Goal: Task Accomplishment & Management: Complete application form

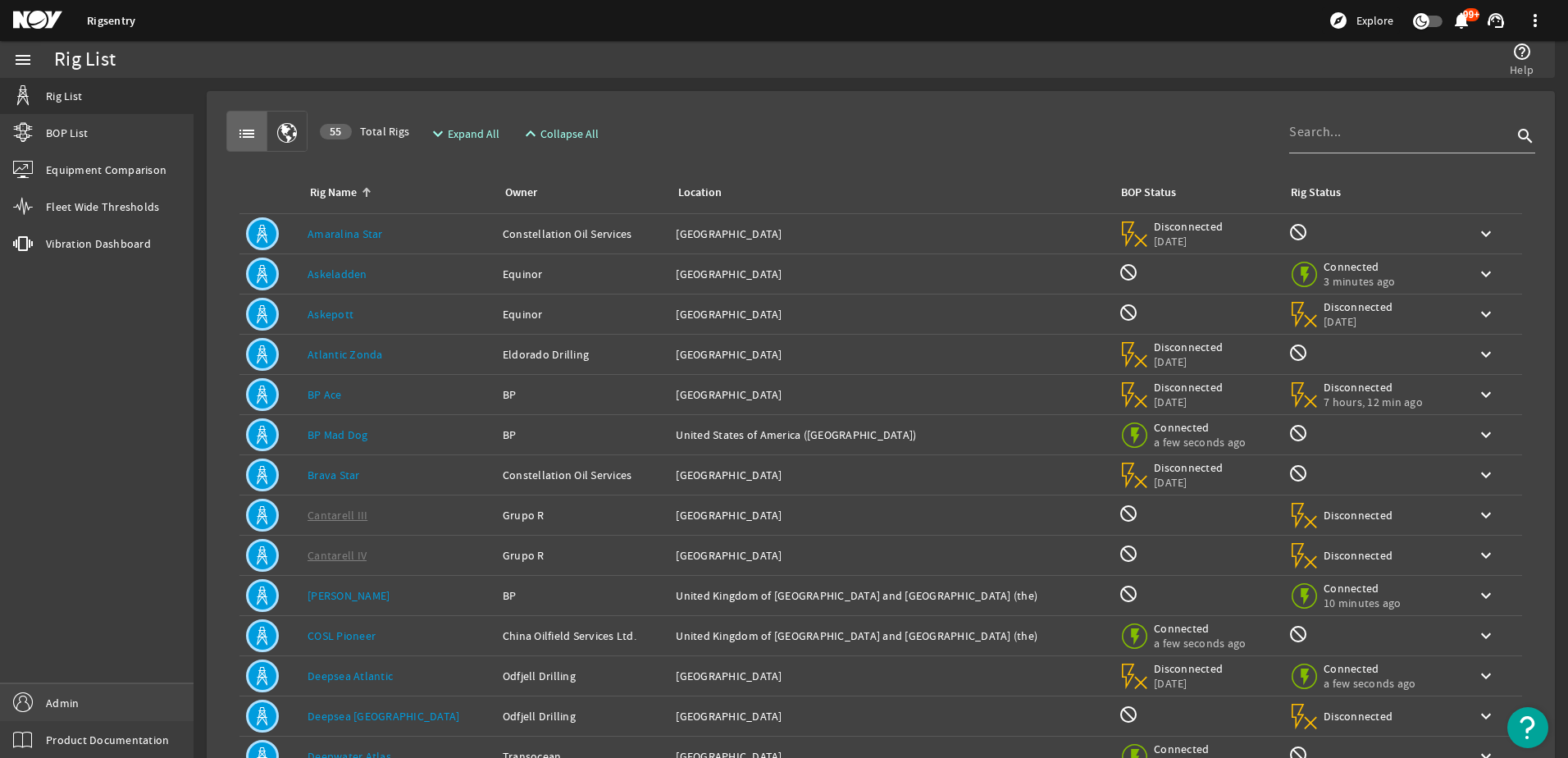
click at [183, 694] on link "Admin" at bounding box center [97, 702] width 194 height 37
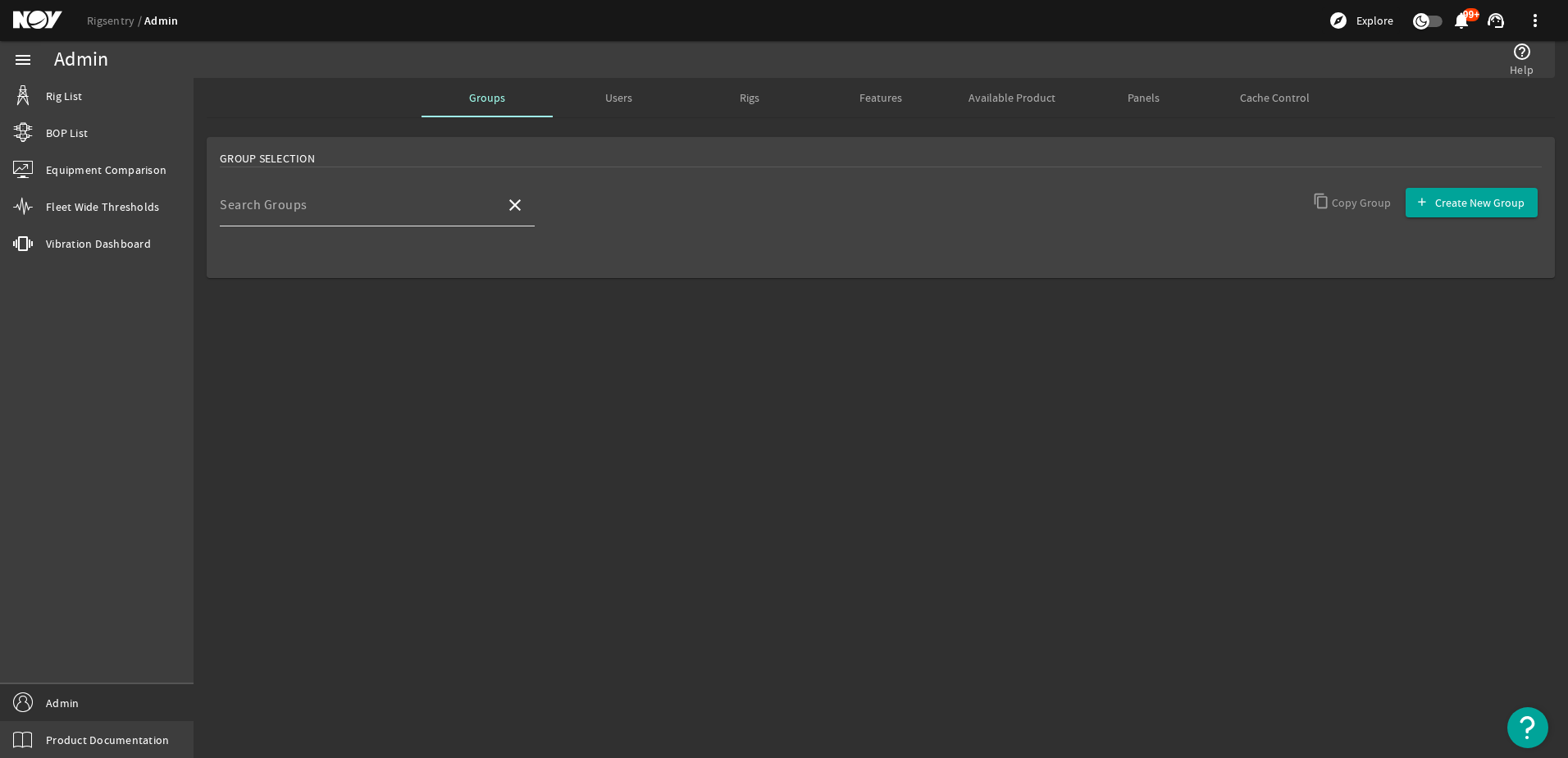
click at [452, 211] on input "Search Groups" at bounding box center [355, 211] width 273 height 20
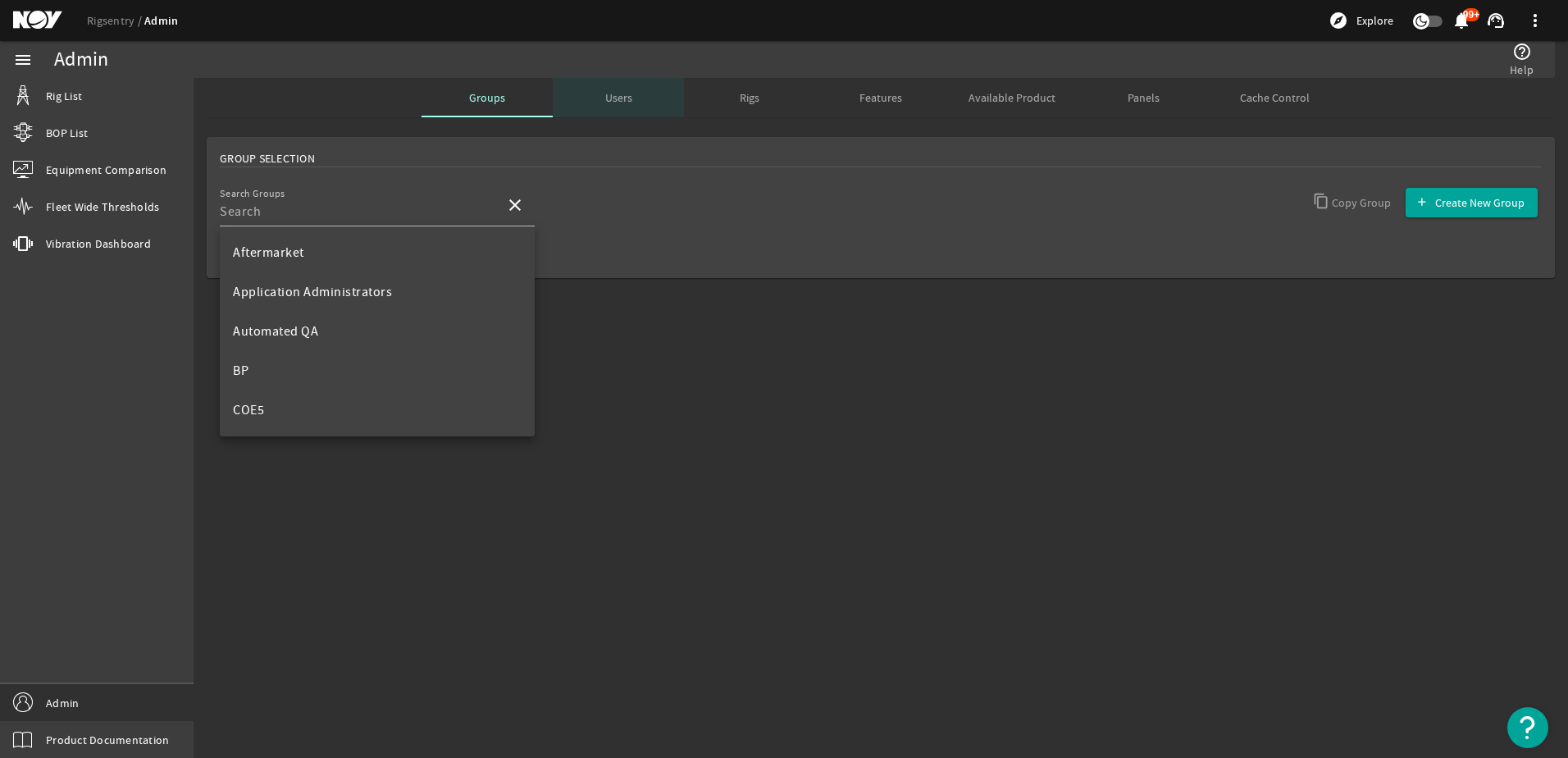
click at [624, 95] on span "Users" at bounding box center [618, 98] width 28 height 11
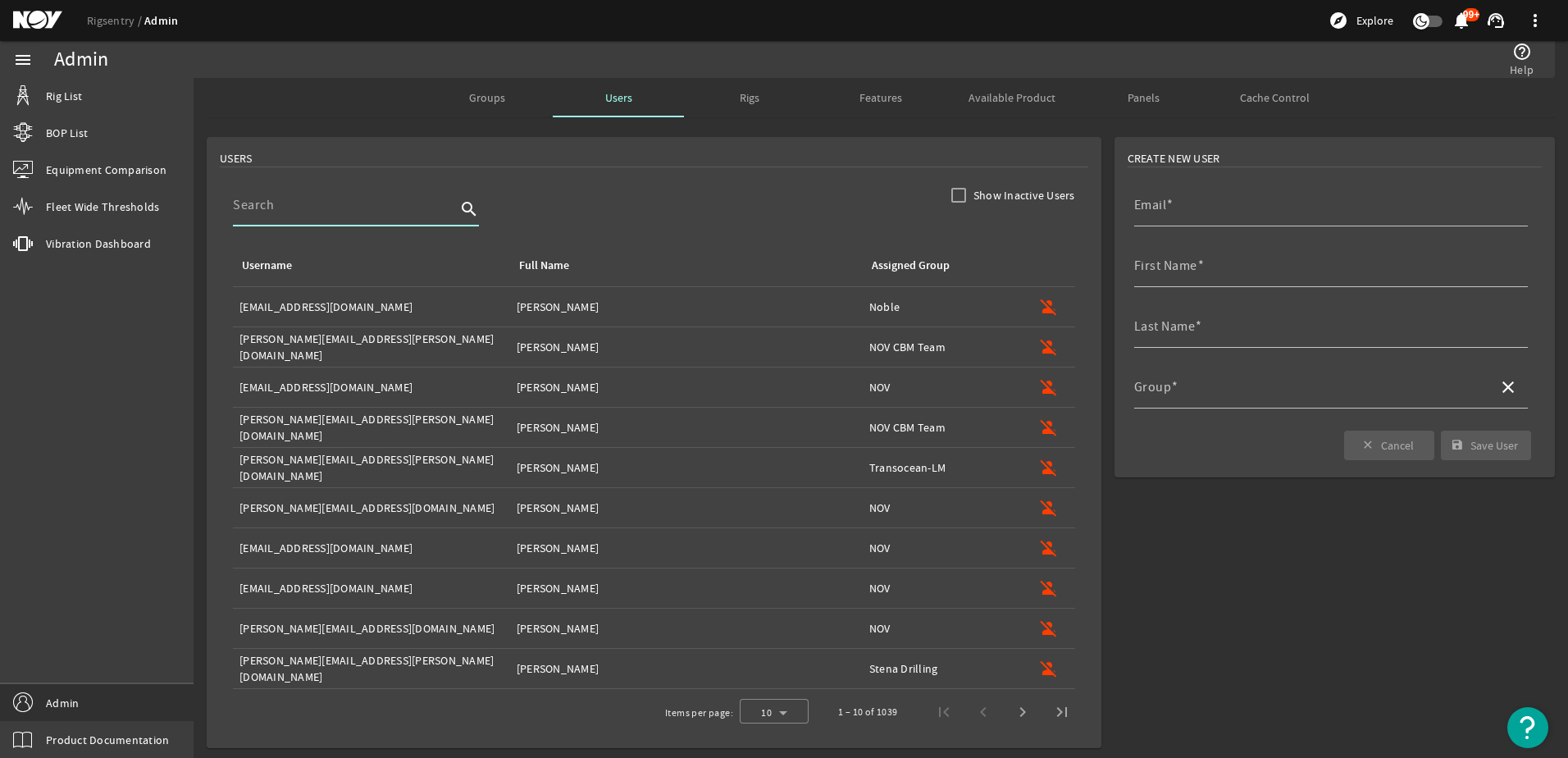
click at [346, 211] on input at bounding box center [344, 205] width 223 height 20
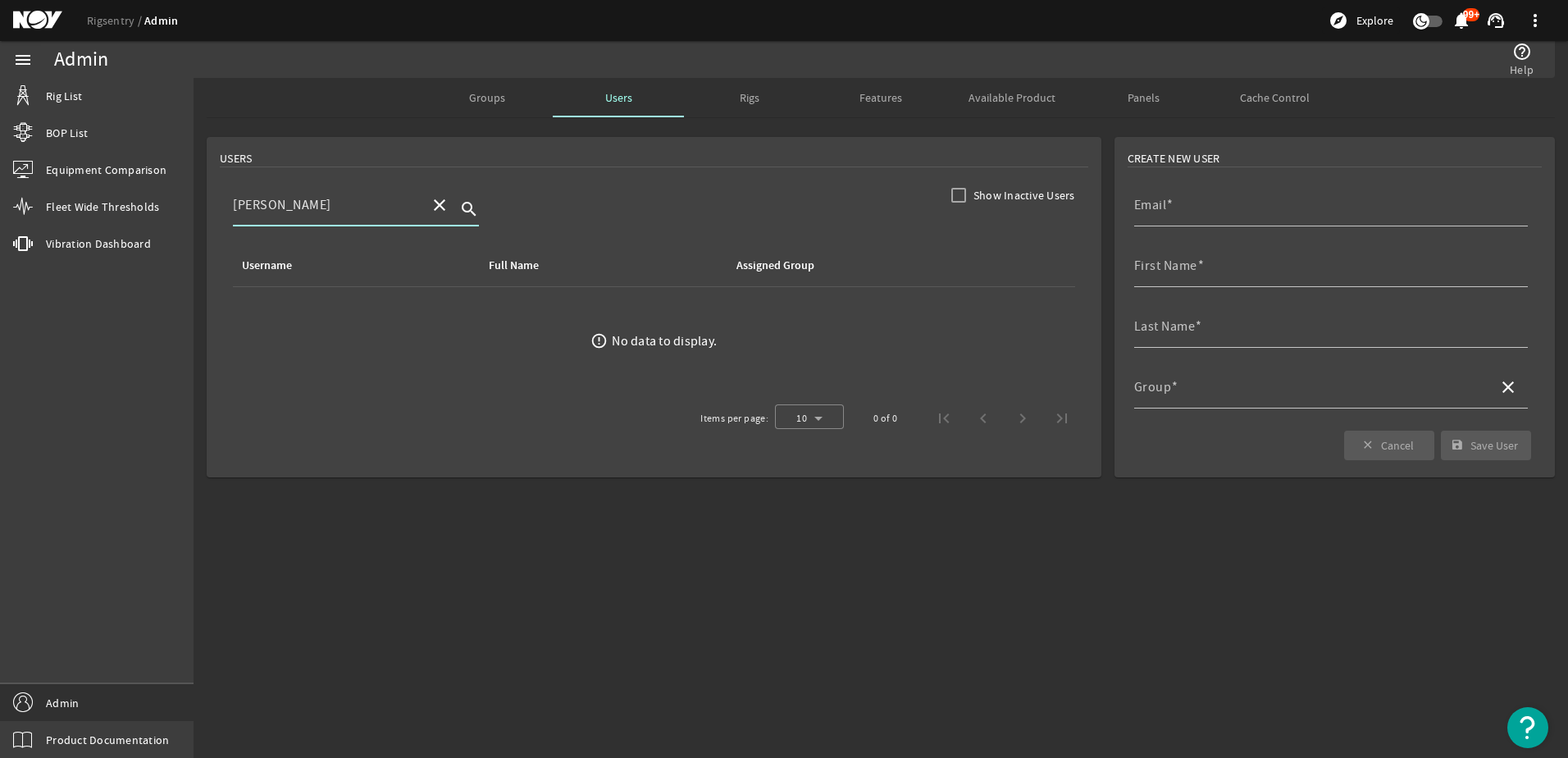
click at [339, 214] on input "[PERSON_NAME]" at bounding box center [324, 205] width 183 height 20
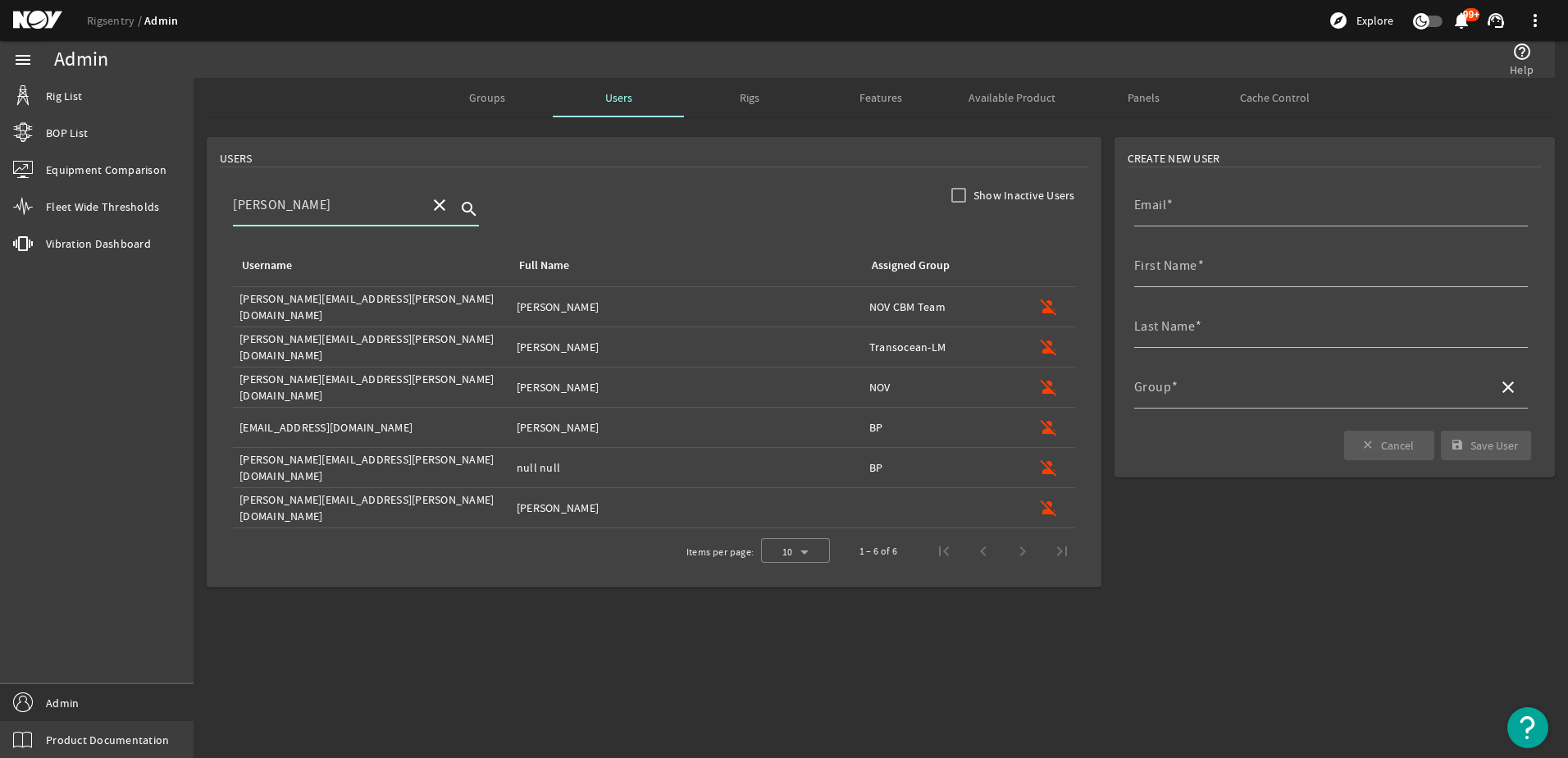
type input "[PERSON_NAME]"
click at [276, 298] on td "Username: [PERSON_NAME][EMAIL_ADDRESS][PERSON_NAME][DOMAIN_NAME]" at bounding box center [371, 307] width 277 height 40
type input "[PERSON_NAME][EMAIL_ADDRESS][PERSON_NAME][DOMAIN_NAME]"
type input "[PERSON_NAME]"
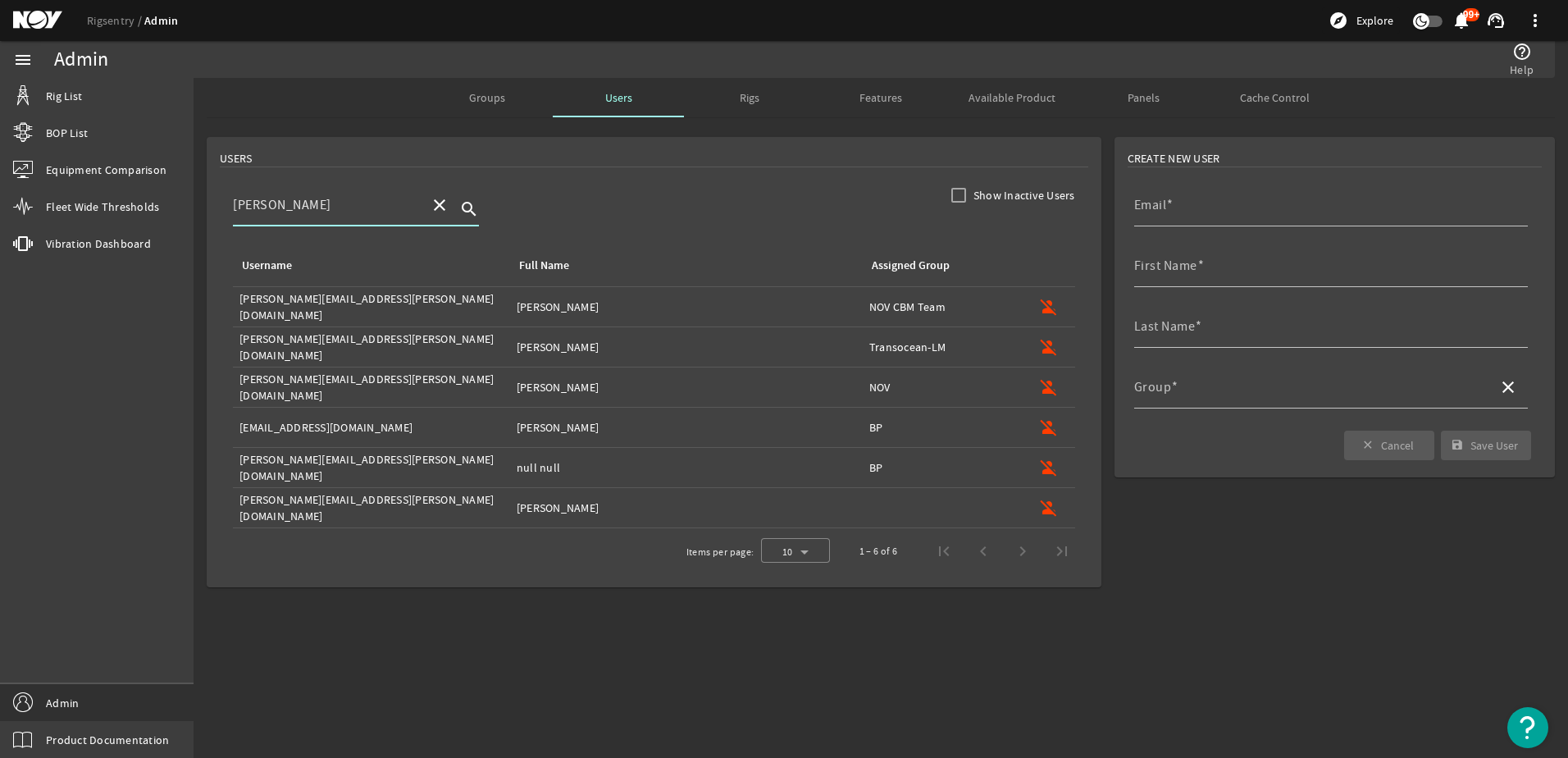
type input "NOV CBM Team"
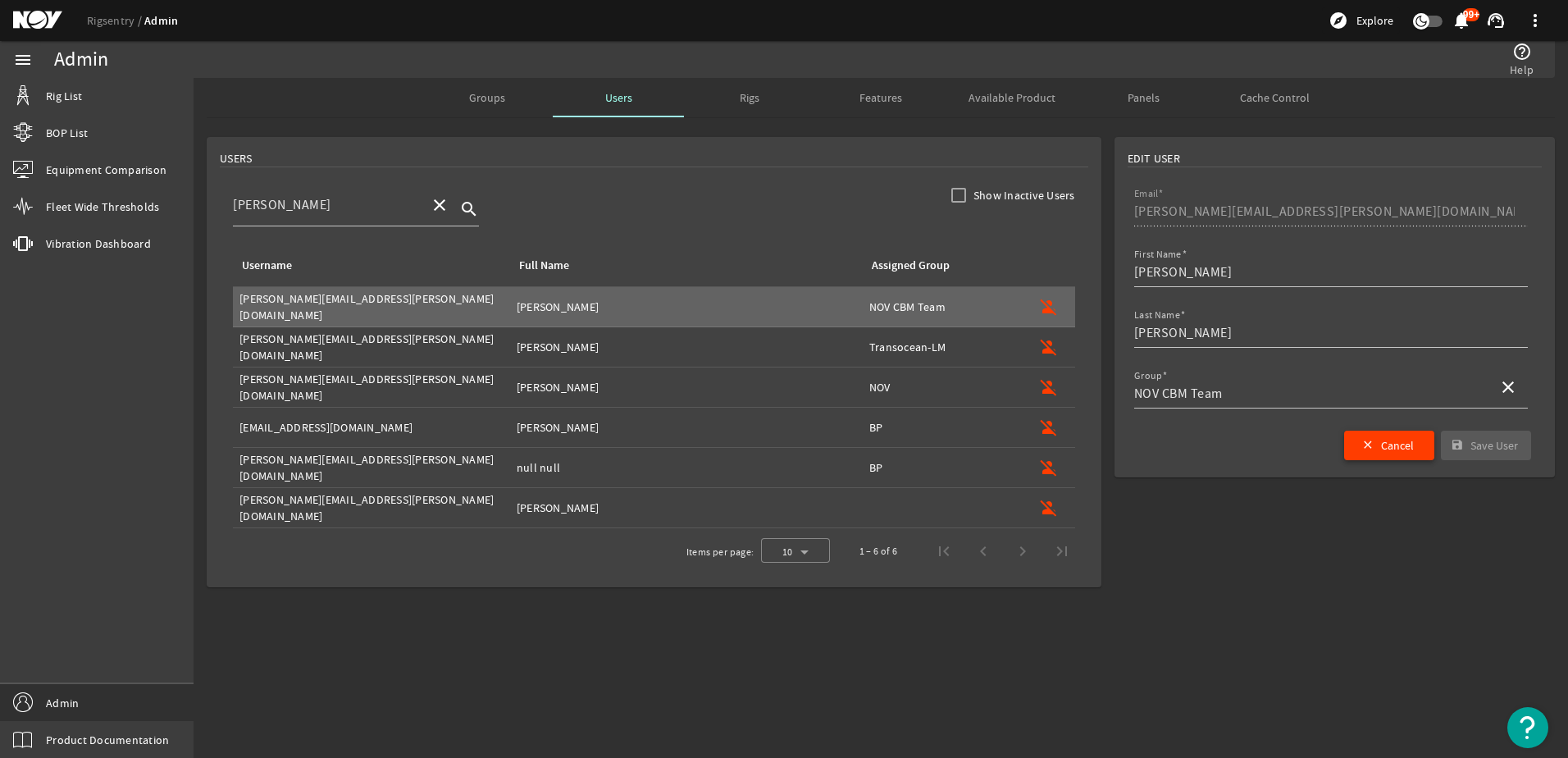
click at [1357, 448] on span "reset" at bounding box center [1389, 445] width 90 height 39
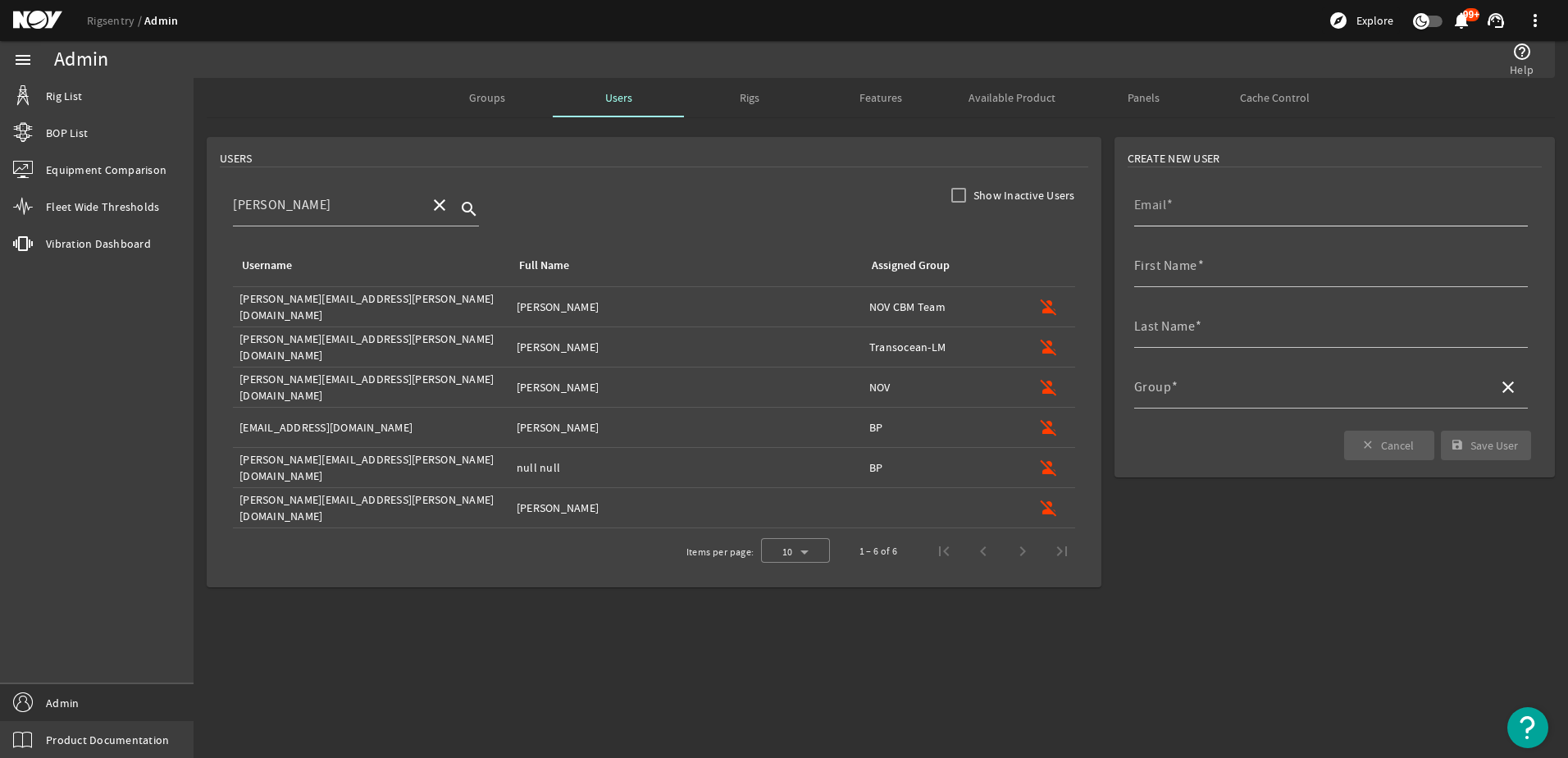
click at [1173, 206] on span at bounding box center [1170, 204] width 8 height 16
click at [1173, 206] on input "Email" at bounding box center [1325, 211] width 381 height 20
paste input "[EMAIL_ADDRESS][DOMAIN_NAME]"
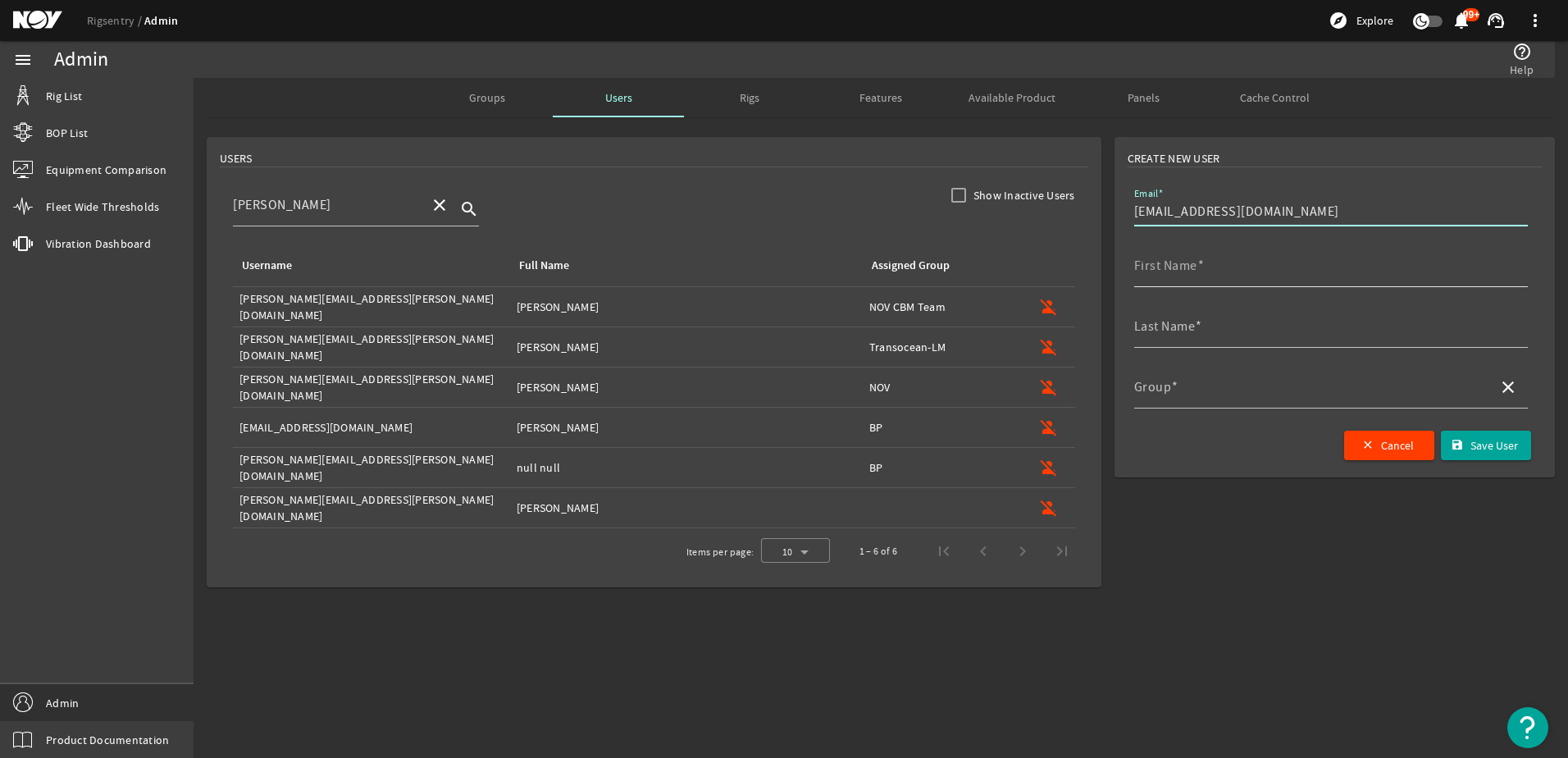
type input "[EMAIL_ADDRESS][DOMAIN_NAME]"
click at [1184, 275] on input "First Name" at bounding box center [1325, 272] width 381 height 20
click at [1147, 210] on input "[EMAIL_ADDRESS][DOMAIN_NAME]" at bounding box center [1325, 211] width 381 height 20
click at [1153, 268] on mat-label "First Name" at bounding box center [1166, 265] width 64 height 16
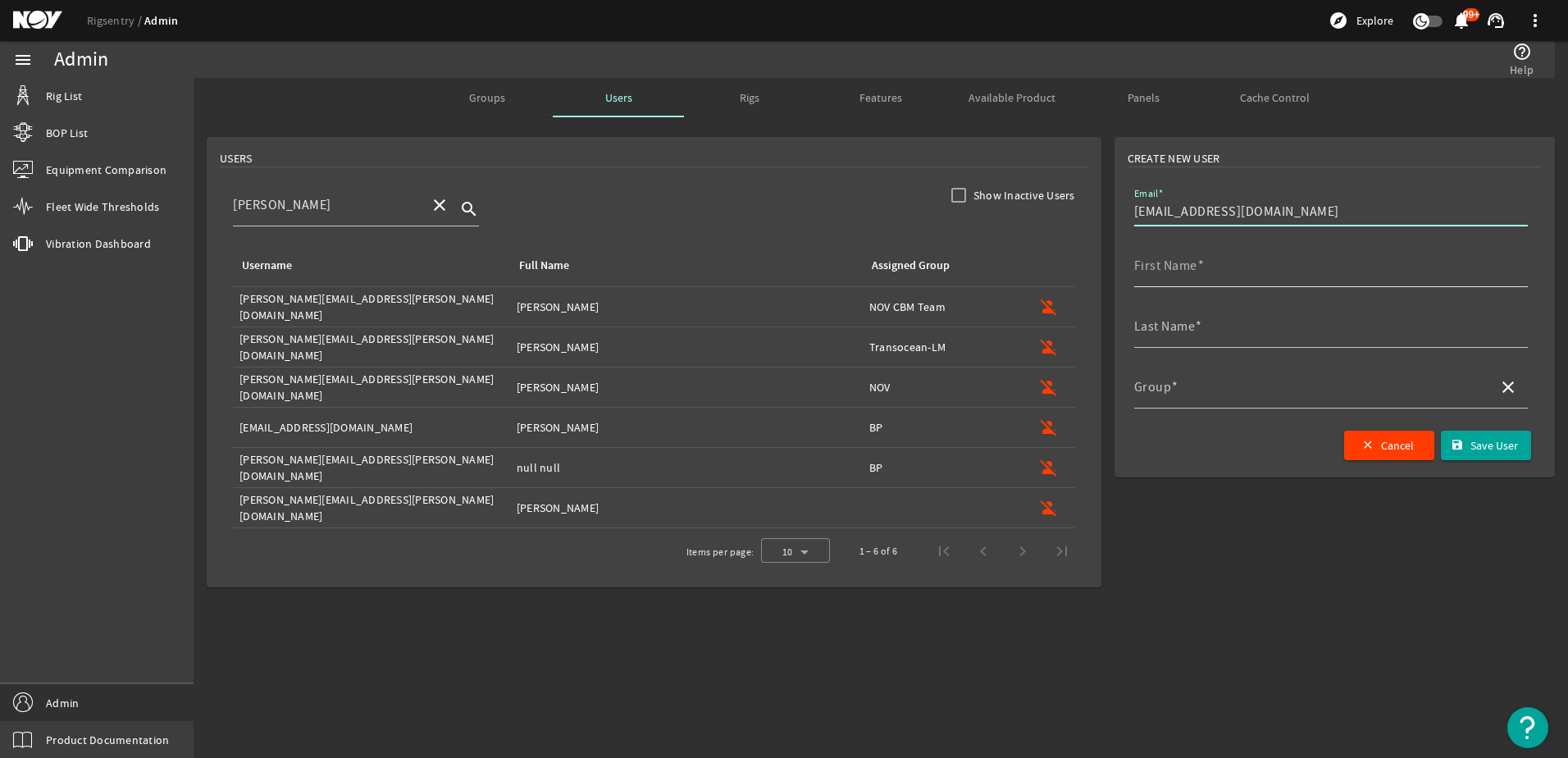
click at [1153, 268] on input "First Name" at bounding box center [1325, 272] width 381 height 20
paste input "aditi"
drag, startPoint x: 1142, startPoint y: 268, endPoint x: 1134, endPoint y: 267, distance: 8.1
click at [1135, 267] on input "First Name" at bounding box center [1325, 272] width 381 height 20
type input "Aditi"
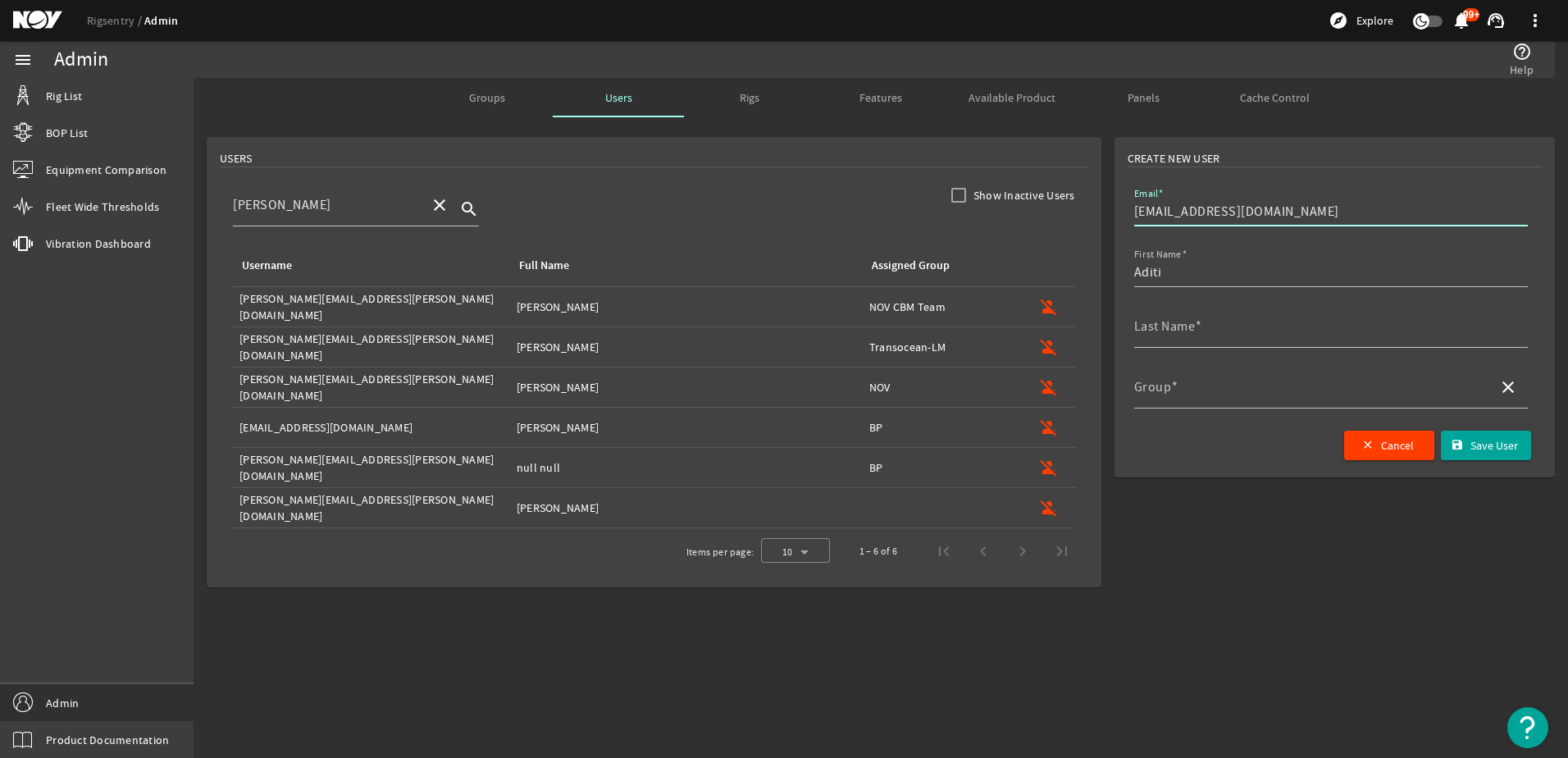
click at [1171, 213] on input "[EMAIL_ADDRESS][DOMAIN_NAME]" at bounding box center [1325, 211] width 381 height 20
click at [1195, 321] on span at bounding box center [1199, 326] width 8 height 16
click at [1195, 323] on input "Last Name" at bounding box center [1325, 332] width 381 height 20
paste input "[PERSON_NAME]"
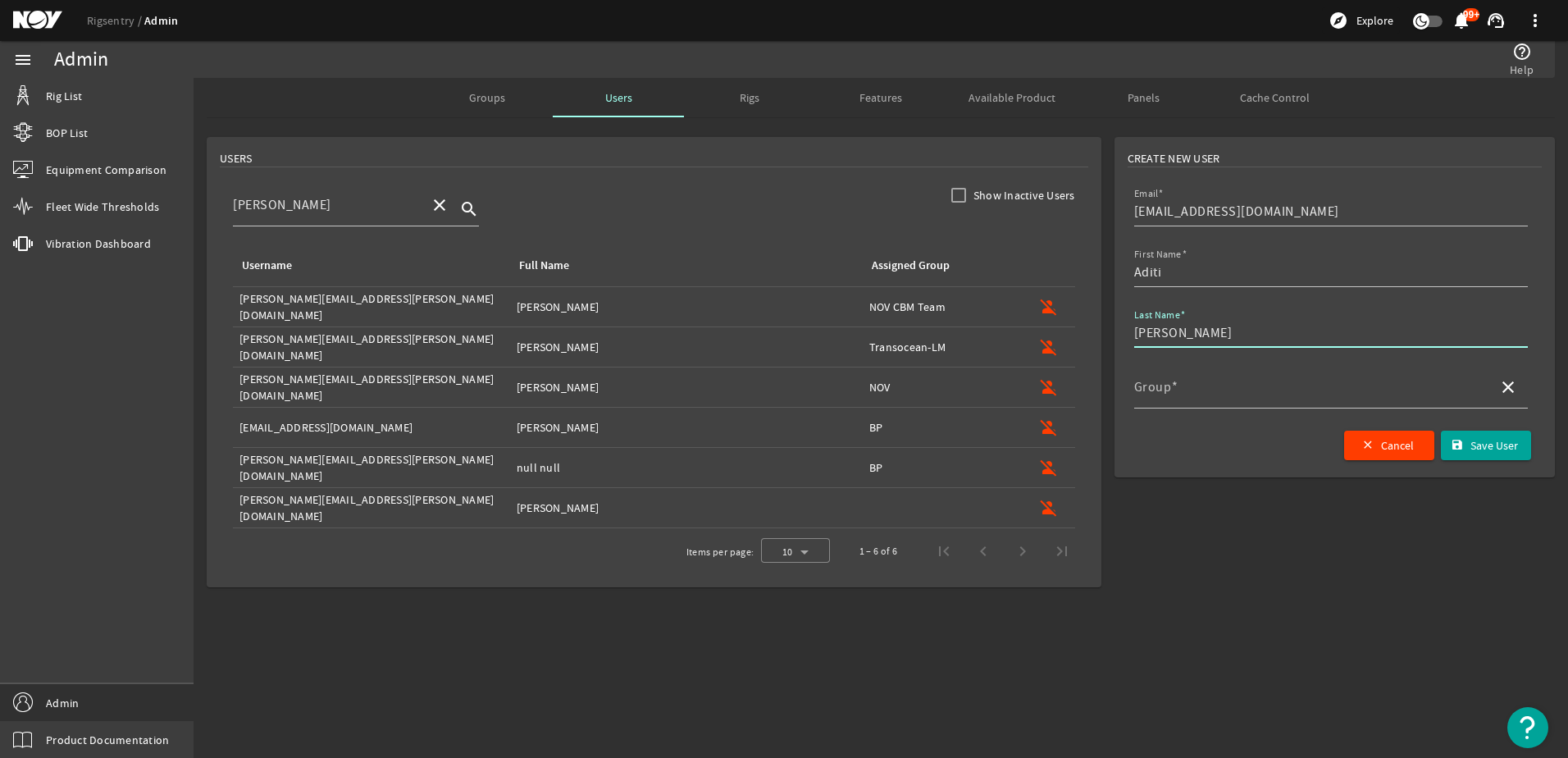
click at [1131, 331] on ds-loading-wrapper "Email [EMAIL_ADDRESS][DOMAIN_NAME] First Name Last Name Group close close Cance…" at bounding box center [1338, 332] width 421 height 256
type input "[PERSON_NAME]"
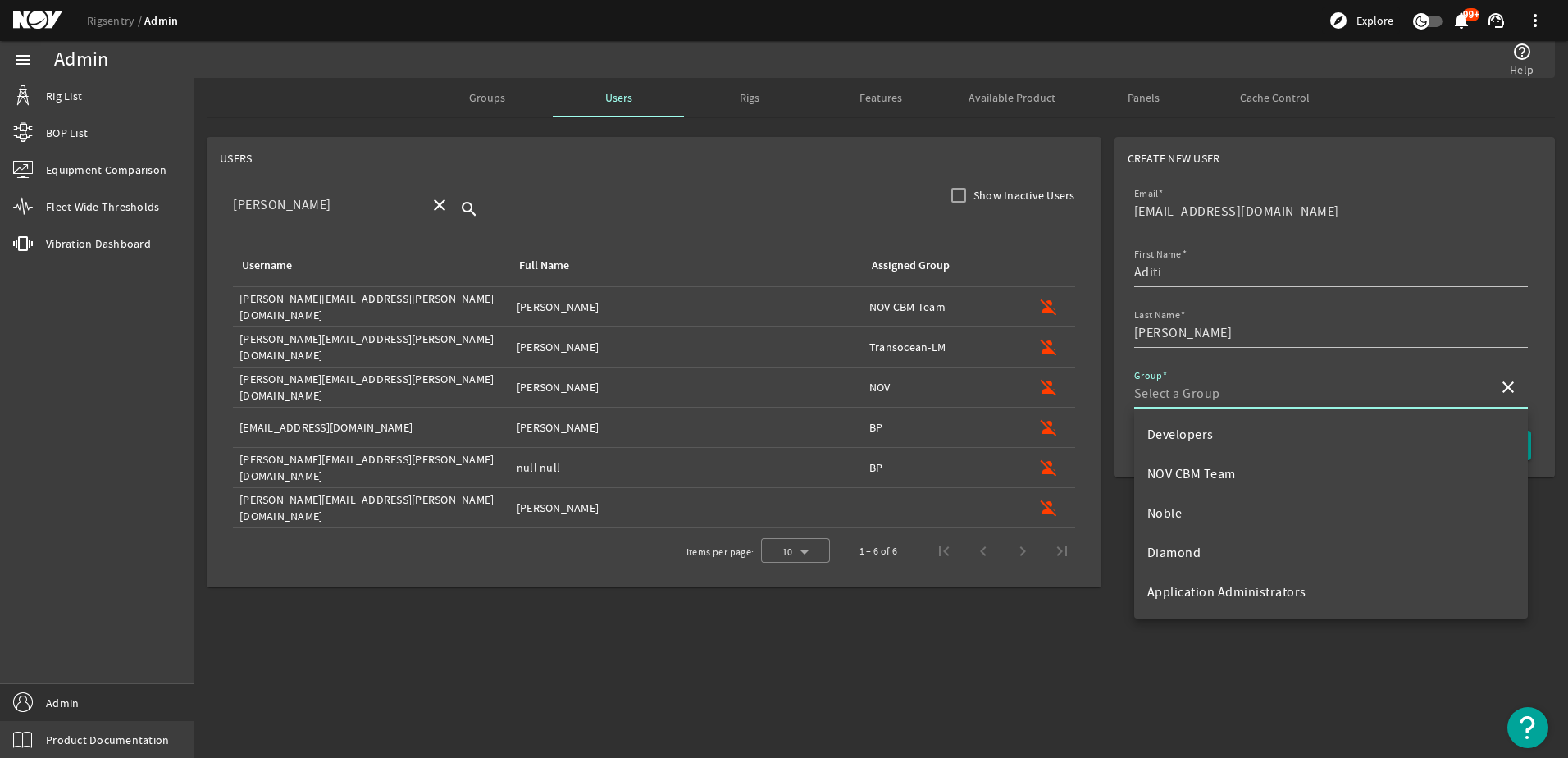
click at [1210, 395] on input "Group" at bounding box center [1311, 393] width 351 height 20
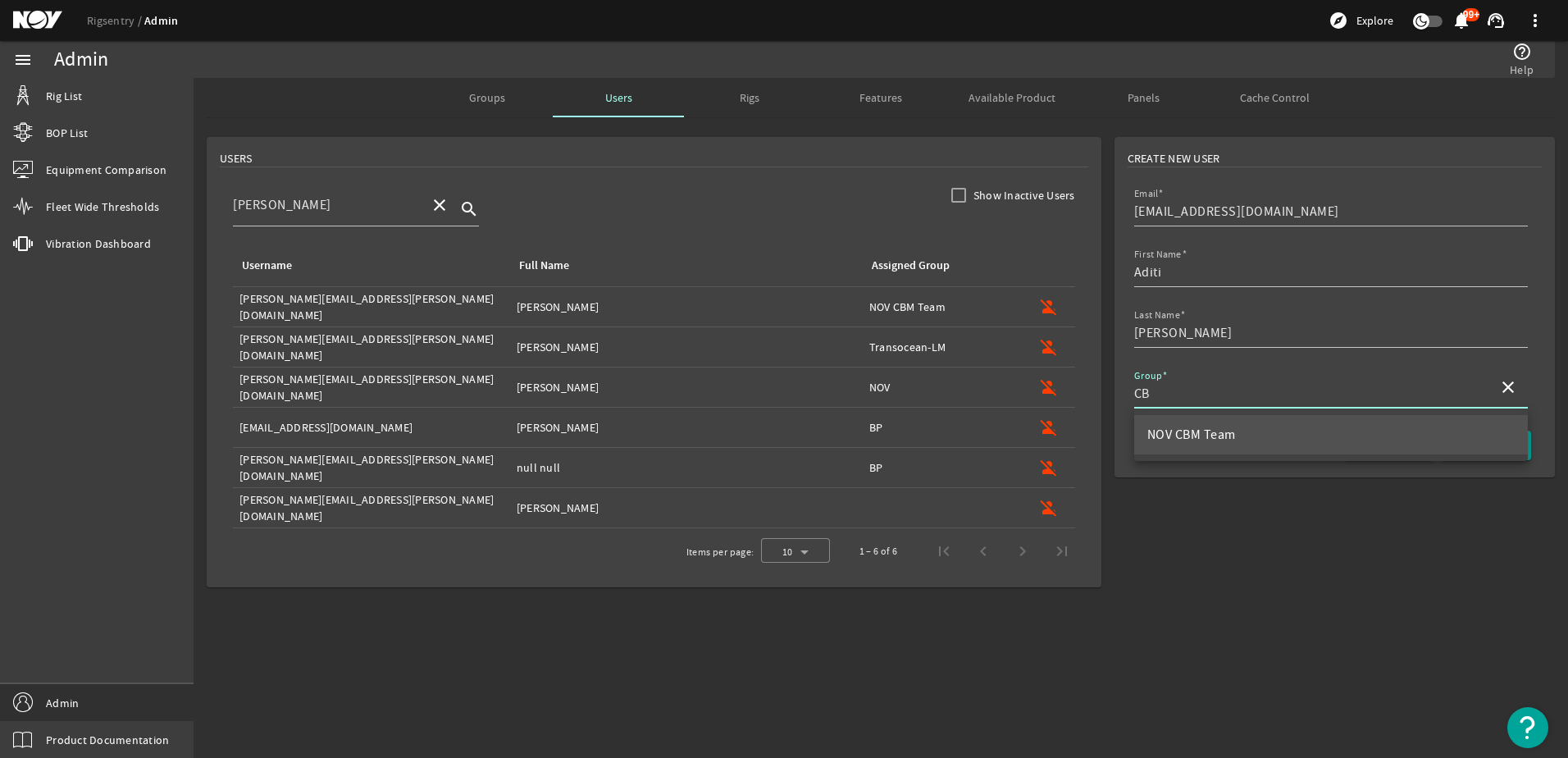
click at [1215, 425] on span "NOV CBM Team" at bounding box center [1191, 434] width 88 height 20
type input "NOV CBM Team"
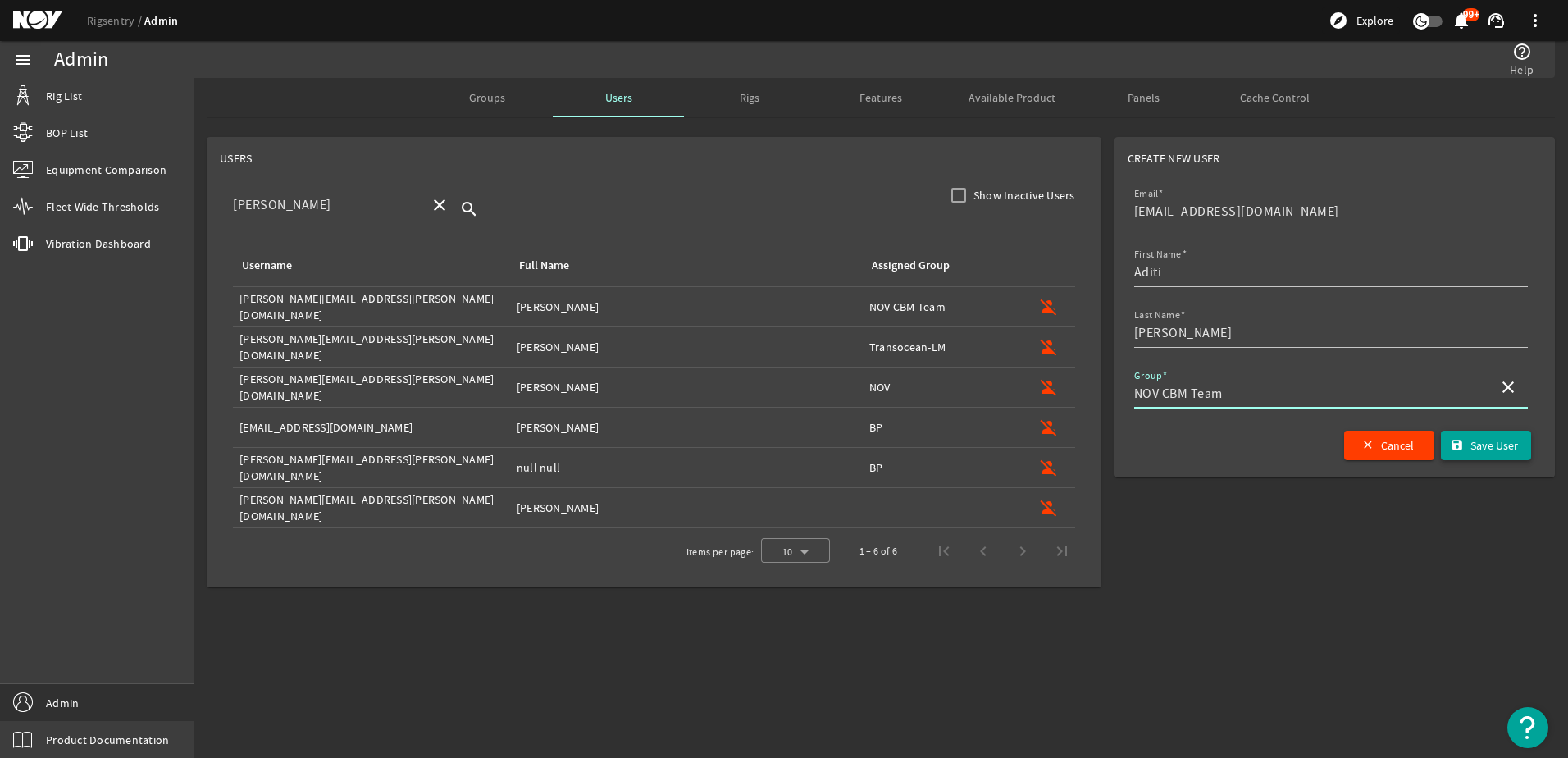
click at [1454, 443] on mat-icon "save" at bounding box center [1458, 445] width 13 height 13
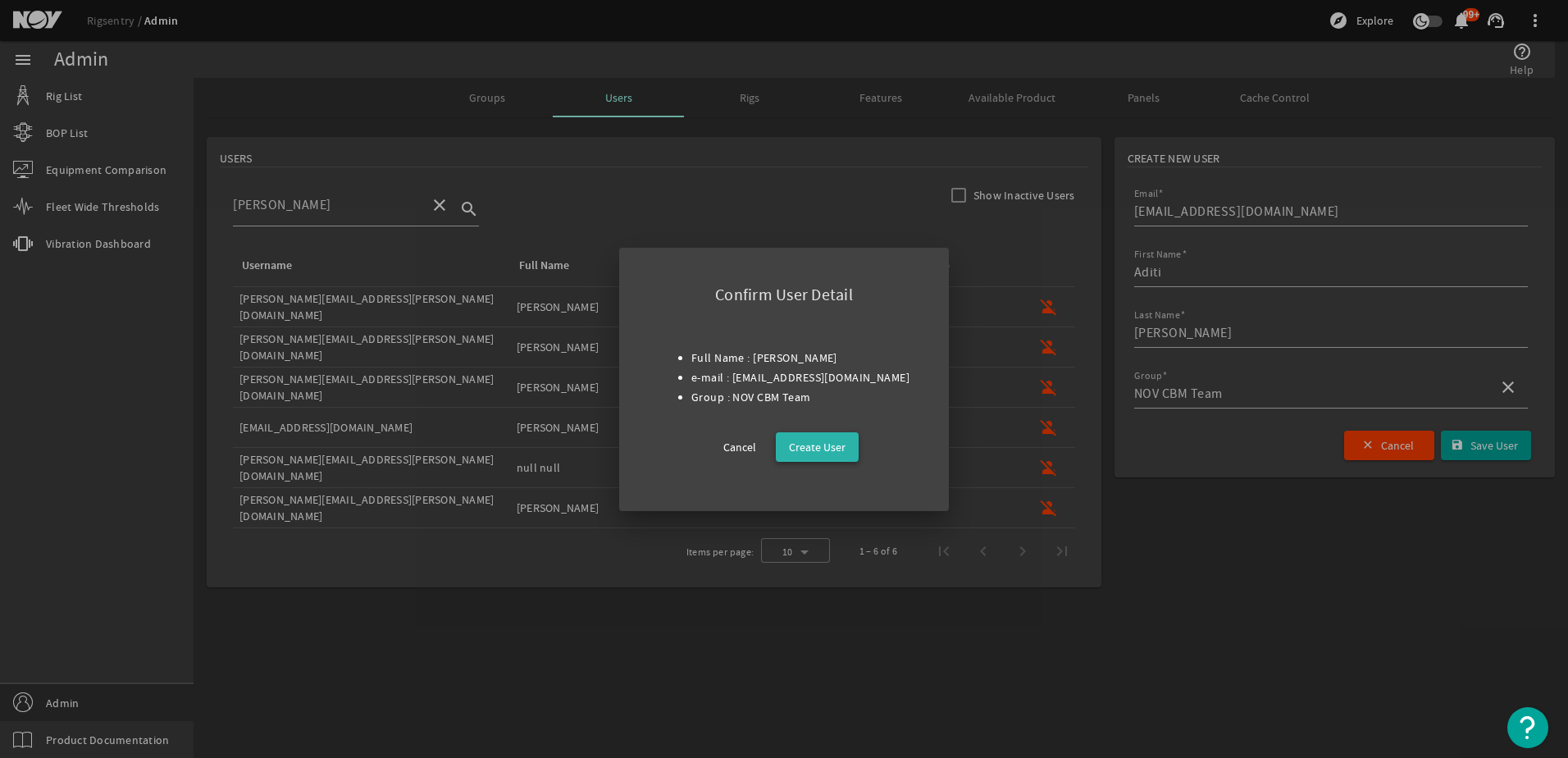
click at [815, 445] on span "Create User" at bounding box center [818, 446] width 57 height 20
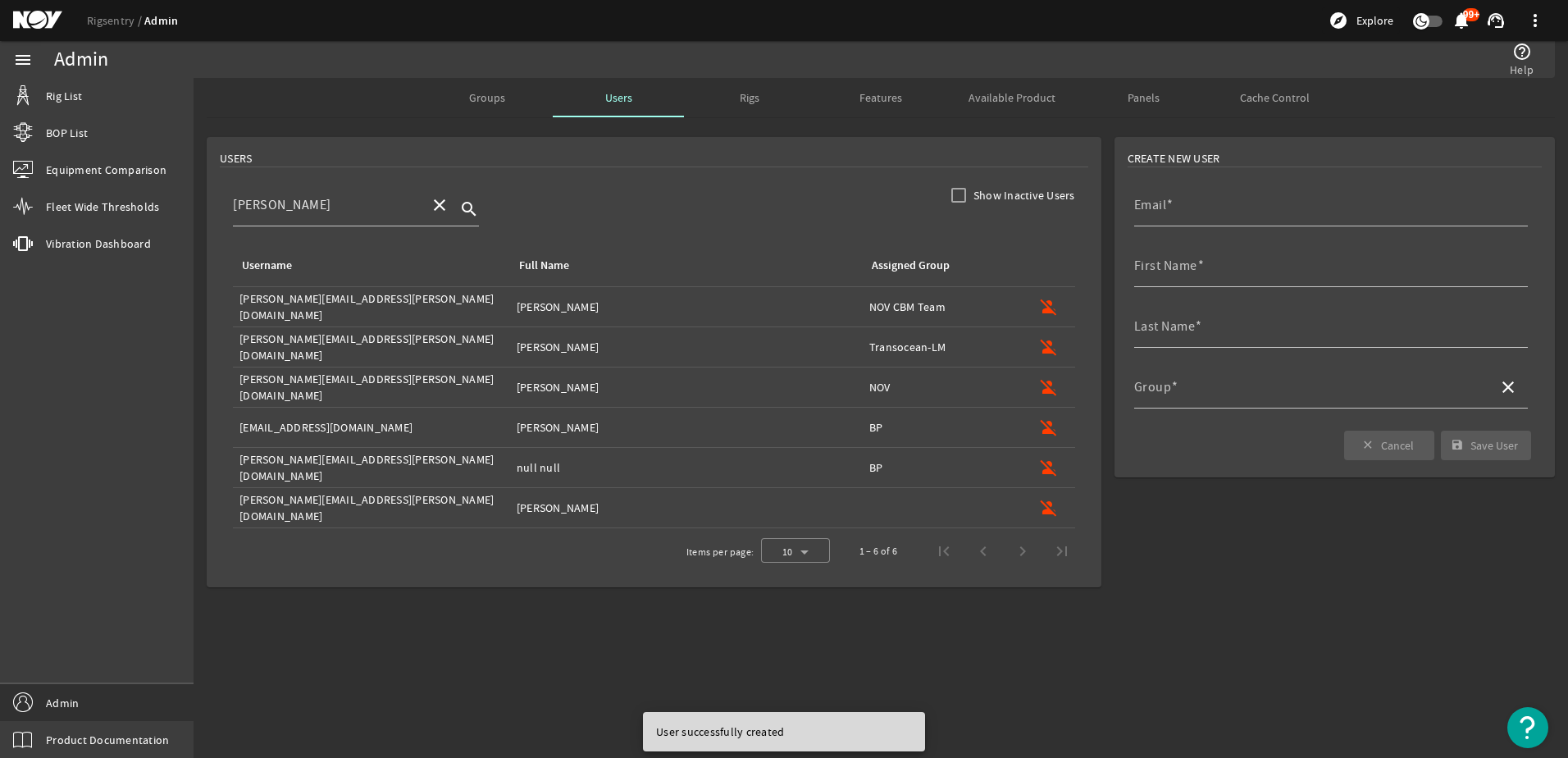
click at [298, 226] on div at bounding box center [355, 235] width 246 height 18
click at [293, 218] on div "[PERSON_NAME]" at bounding box center [324, 204] width 183 height 43
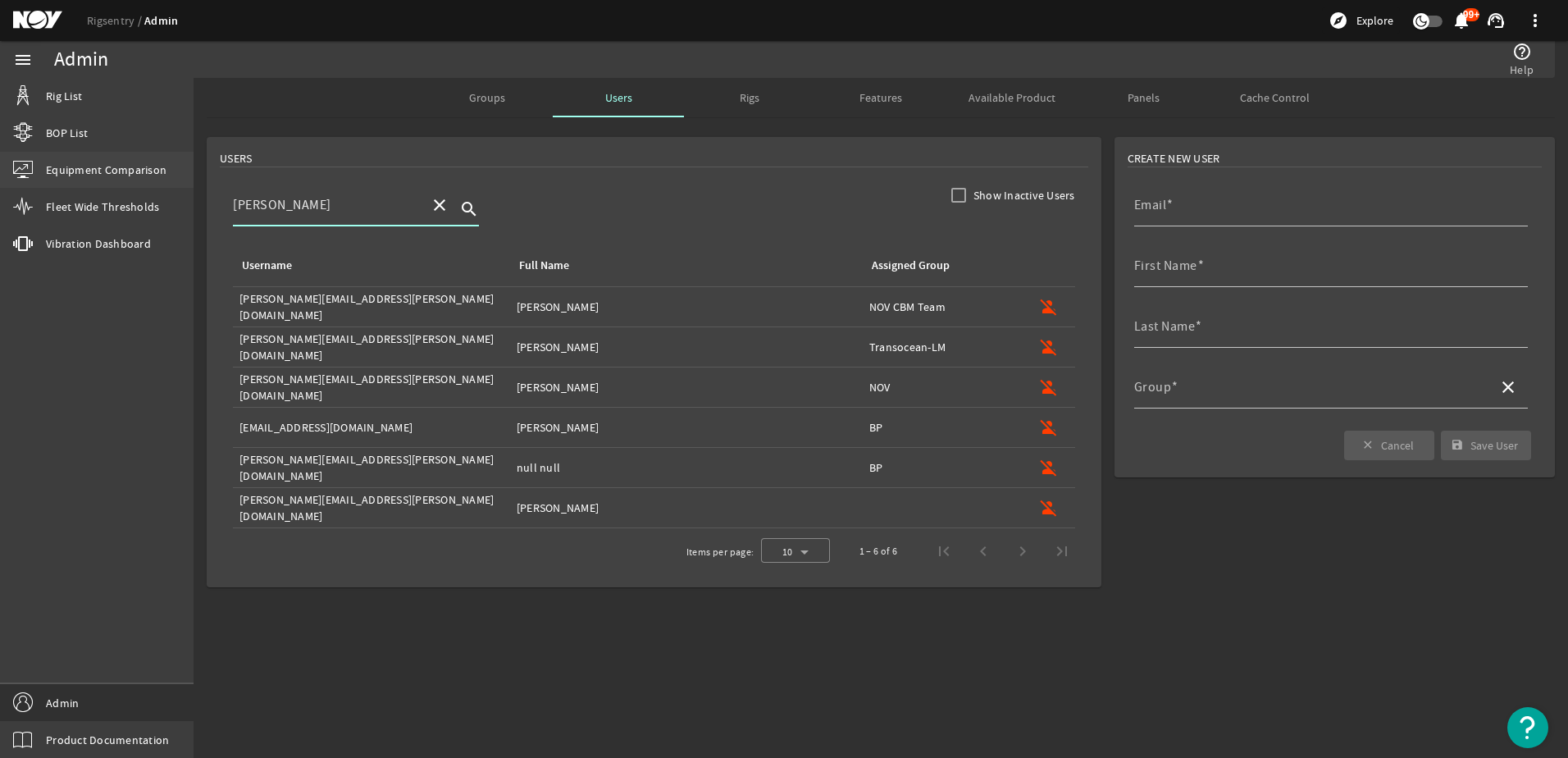
drag, startPoint x: 281, startPoint y: 203, endPoint x: 119, endPoint y: 184, distance: 163.1
click at [119, 184] on mat-sidenav-container "menu Rig List BOP List Equipment Comparison Fleet Wide Thresholds vibration Vib…" at bounding box center [784, 399] width 1568 height 717
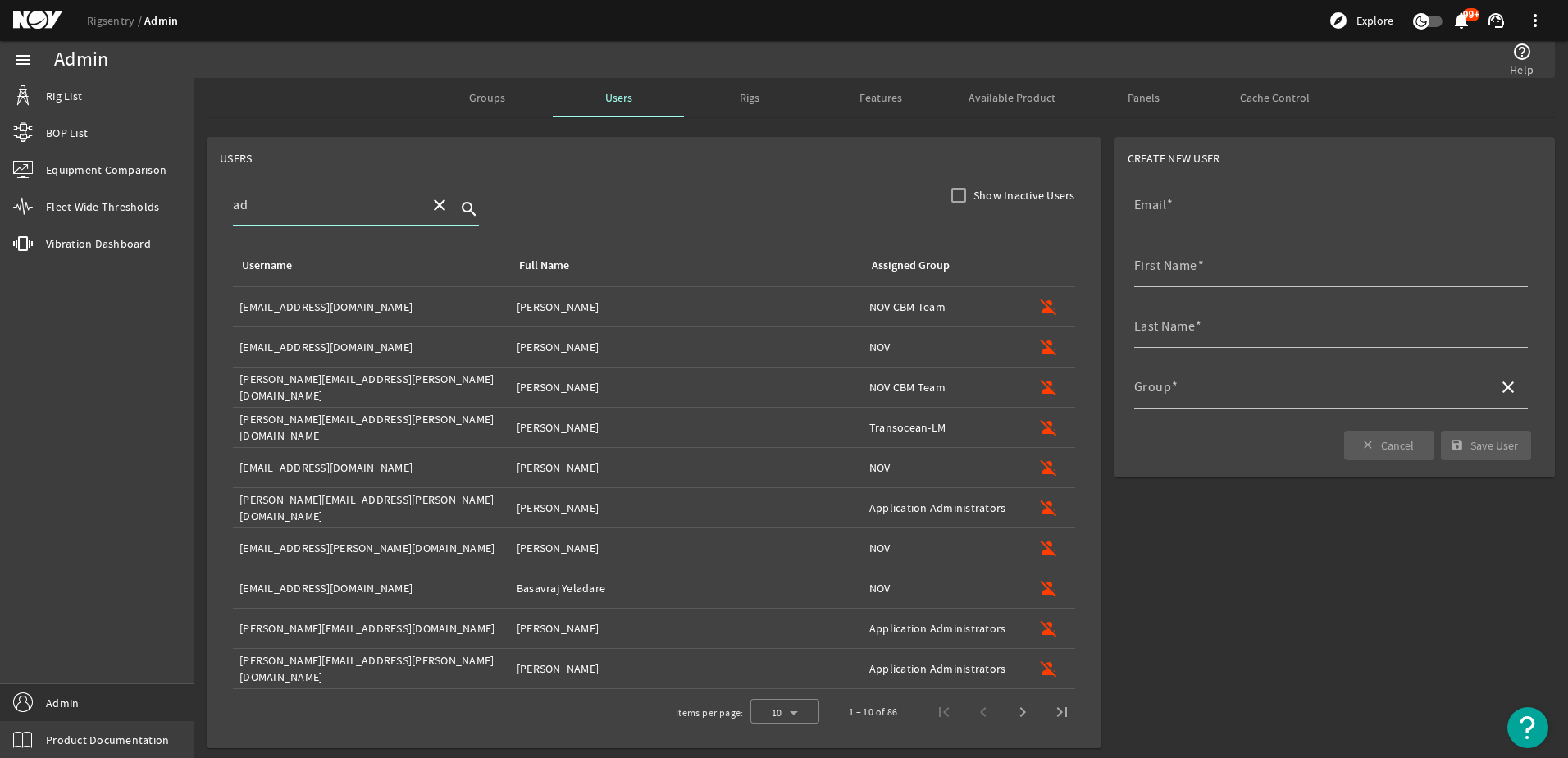
type input "ad"
drag, startPoint x: 1394, startPoint y: 681, endPoint x: 1388, endPoint y: 654, distance: 27.7
click at [1394, 681] on form "Create New User Email First Name Last Name Group close close Cancel save Save U…" at bounding box center [1335, 442] width 454 height 624
